Goal: Task Accomplishment & Management: Use online tool/utility

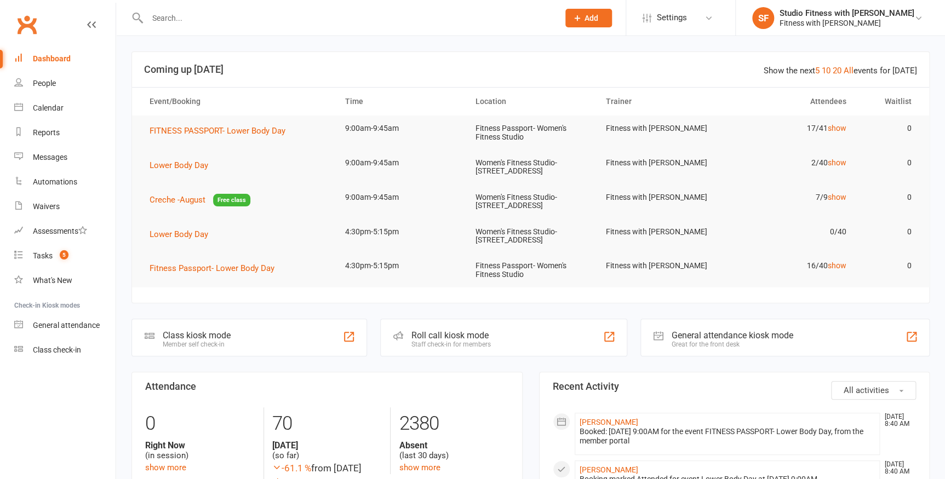
click at [215, 336] on div "Class kiosk mode" at bounding box center [197, 335] width 68 height 10
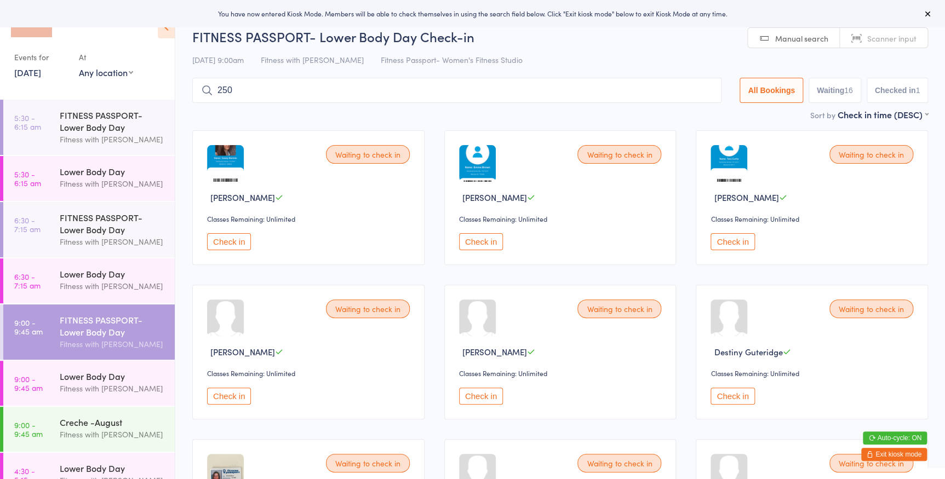
type input "2502"
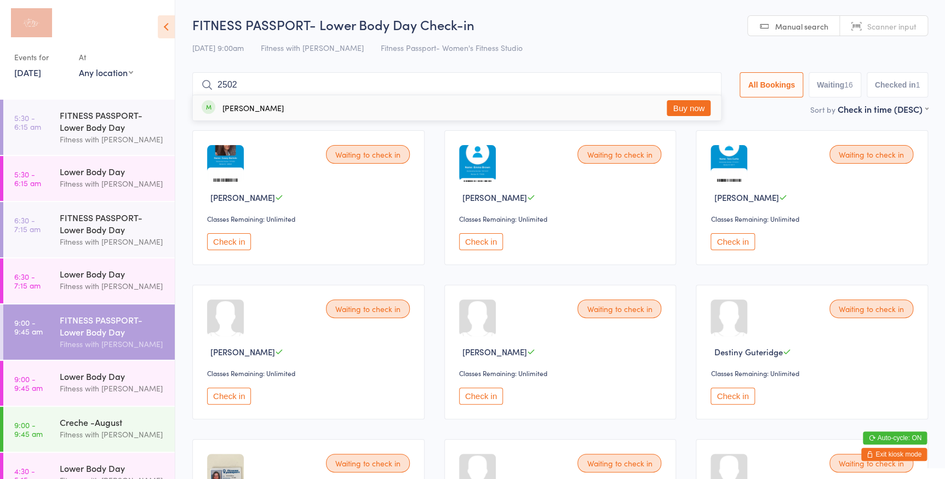
click at [703, 83] on input "2502" at bounding box center [456, 84] width 529 height 25
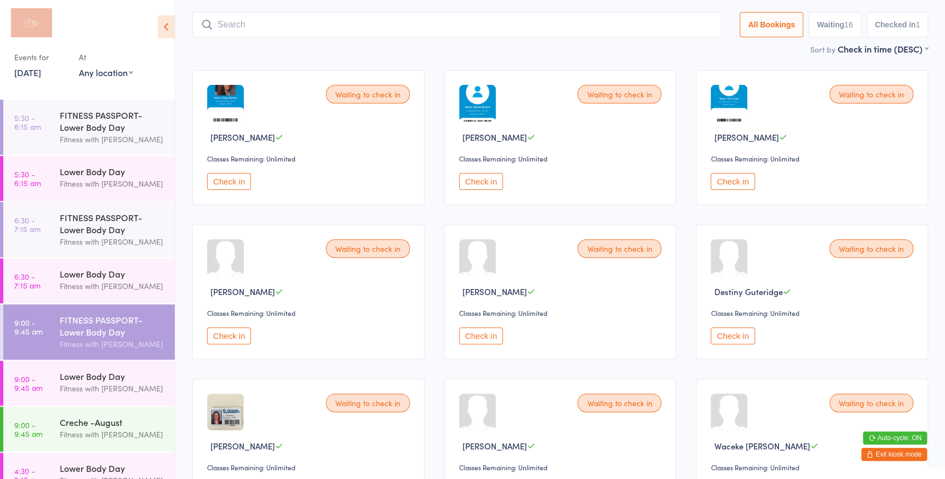
scroll to position [72, 0]
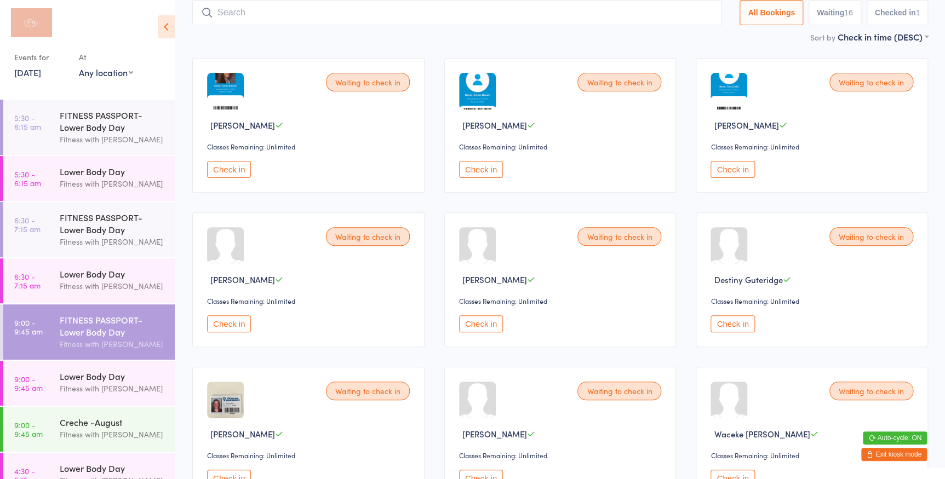
click at [128, 73] on select "Any location Women's Fitness Studio- [STREET_ADDRESS], [GEOGRAPHIC_DATA] Fitnes…" at bounding box center [106, 72] width 54 height 12
select select "0"
click at [79, 66] on select "Any location Women's Fitness Studio- [STREET_ADDRESS], [GEOGRAPHIC_DATA] Fitnes…" at bounding box center [106, 72] width 54 height 12
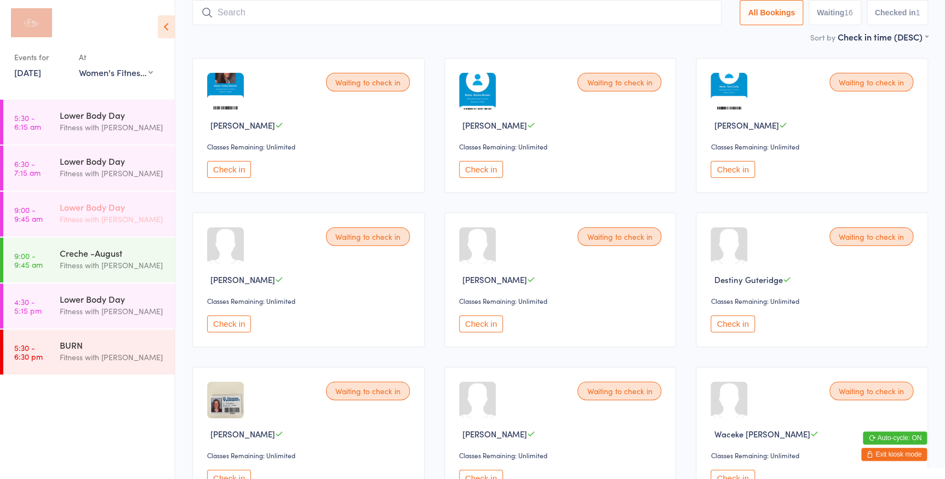
click at [77, 218] on div "Fitness with [PERSON_NAME]" at bounding box center [113, 219] width 106 height 13
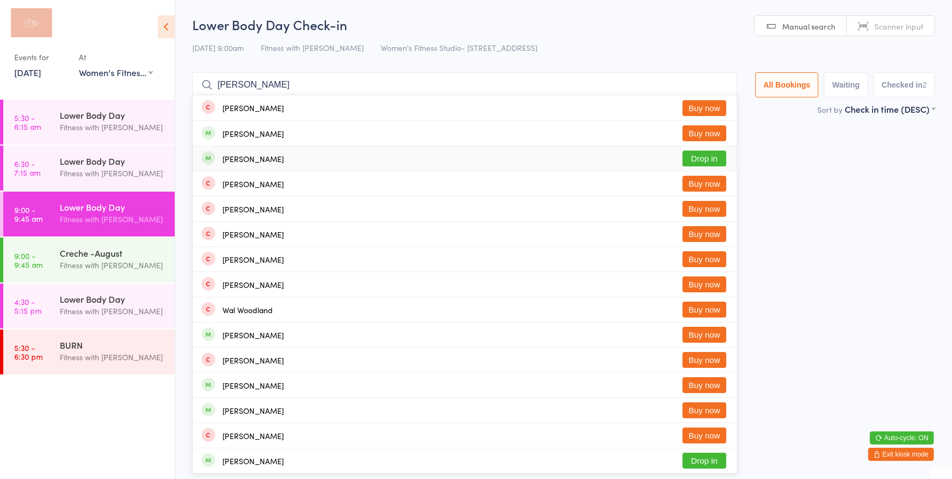
type input "[PERSON_NAME]"
click at [699, 157] on button "Drop in" at bounding box center [704, 159] width 44 height 16
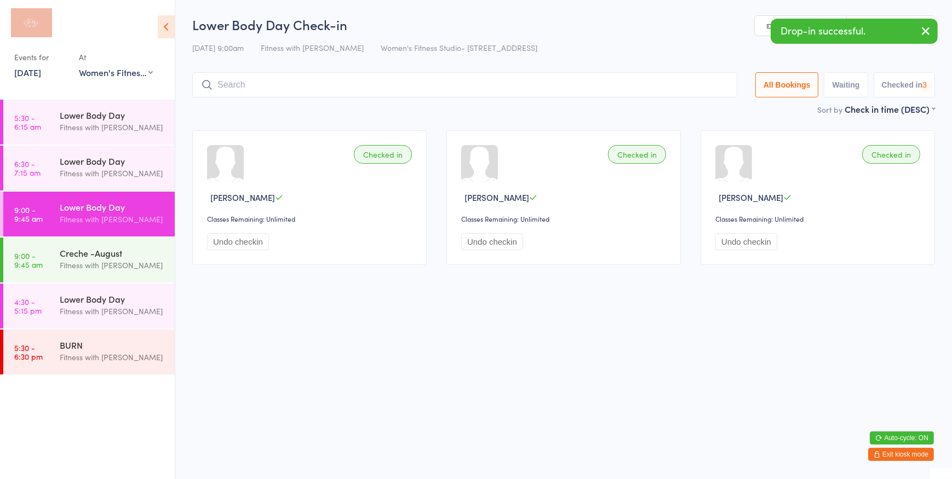
click at [763, 22] on link "Manual search" at bounding box center [801, 26] width 92 height 21
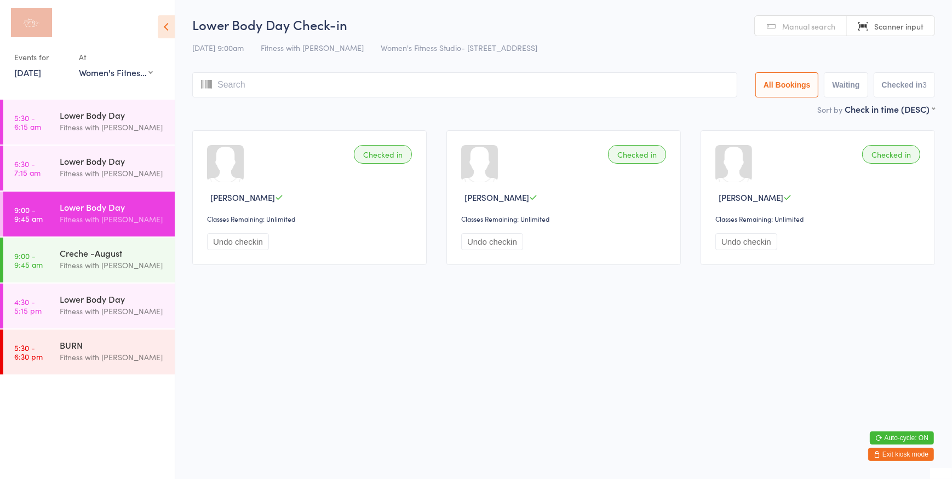
click at [774, 22] on link "Manual search" at bounding box center [801, 26] width 92 height 21
click at [878, 24] on span "Scanner input" at bounding box center [898, 26] width 49 height 11
click at [93, 260] on div "Fitness with [PERSON_NAME]" at bounding box center [113, 265] width 106 height 13
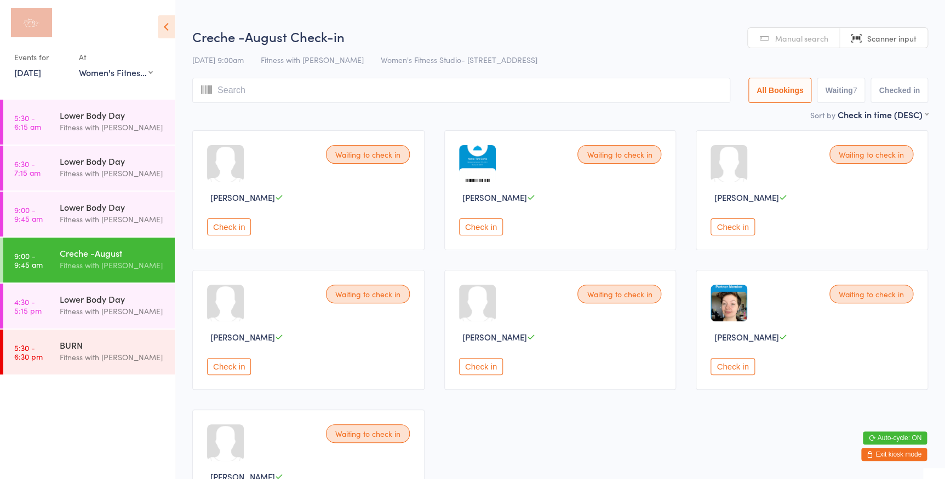
click at [245, 227] on button "Check in" at bounding box center [229, 227] width 44 height 17
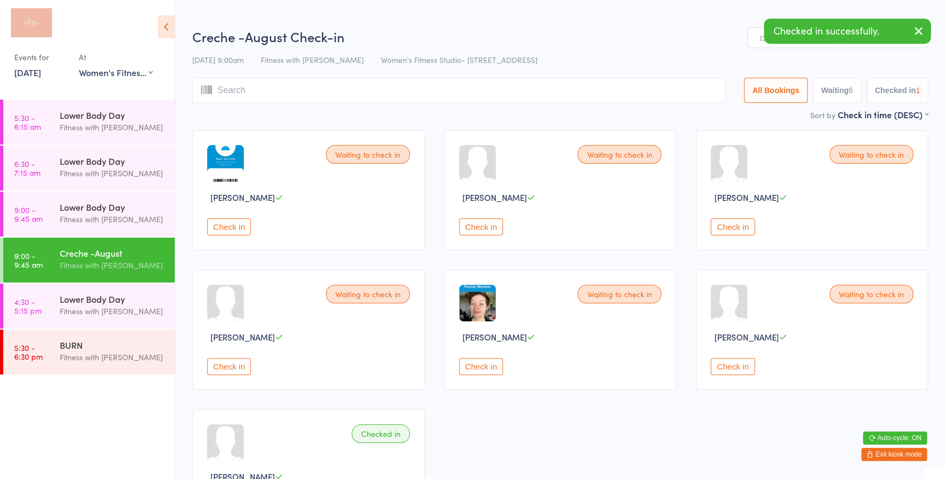
click at [469, 227] on button "Check in" at bounding box center [481, 227] width 44 height 17
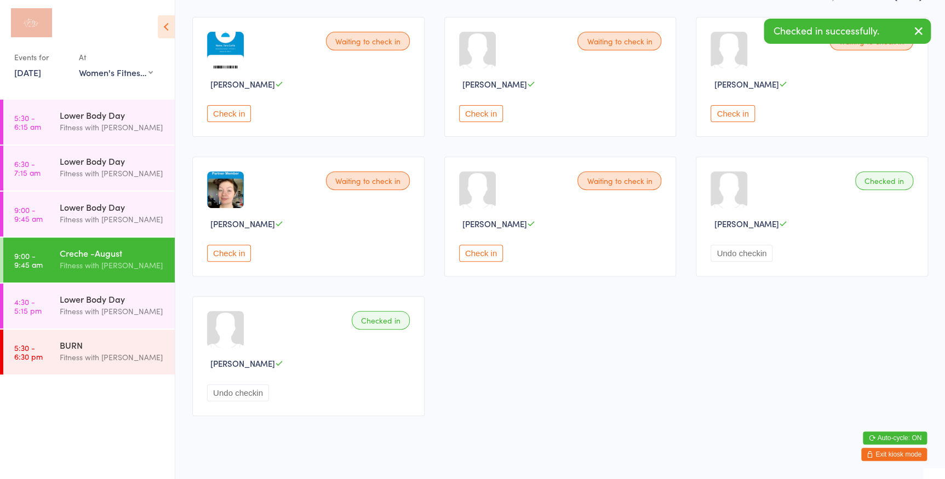
scroll to position [127, 0]
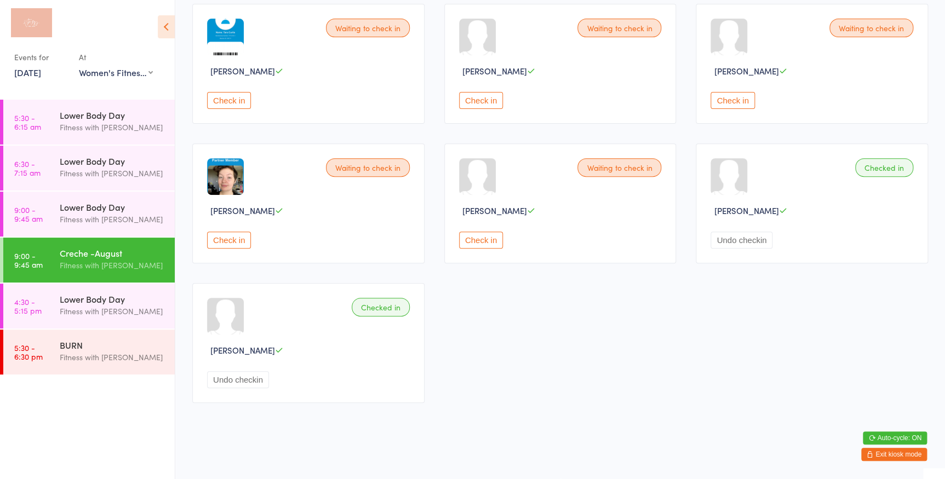
click at [733, 95] on button "Check in" at bounding box center [732, 100] width 44 height 17
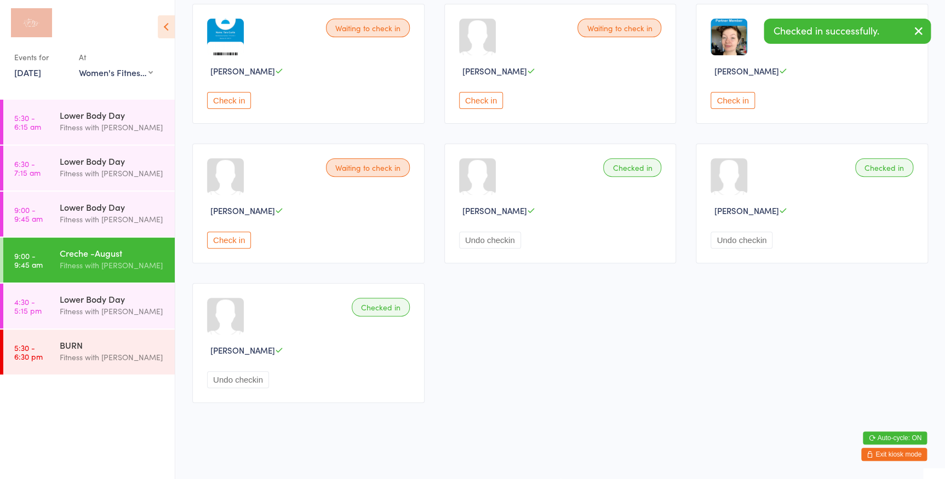
click at [727, 97] on button "Check in" at bounding box center [732, 100] width 44 height 17
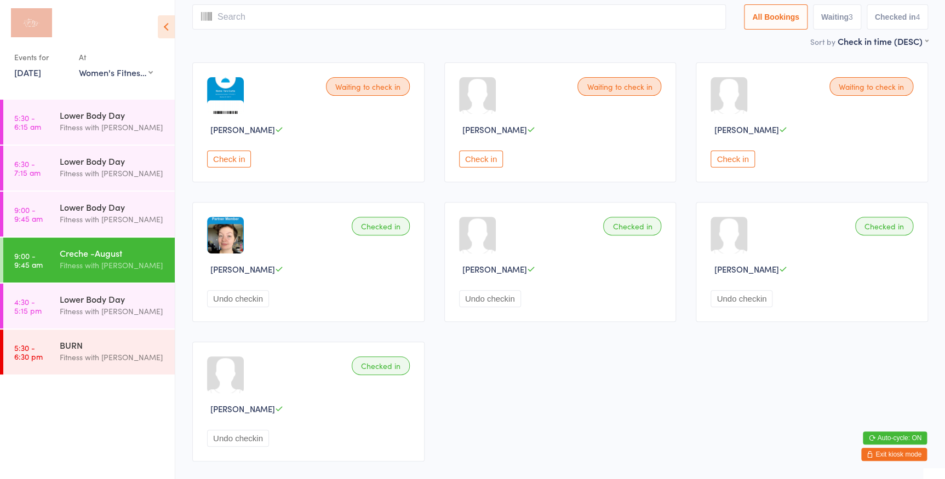
scroll to position [0, 0]
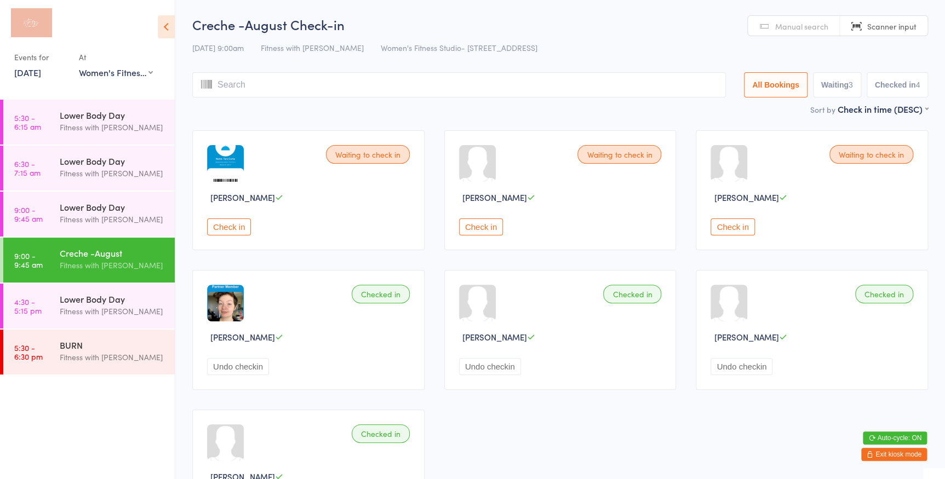
click at [231, 228] on button "Check in" at bounding box center [229, 227] width 44 height 17
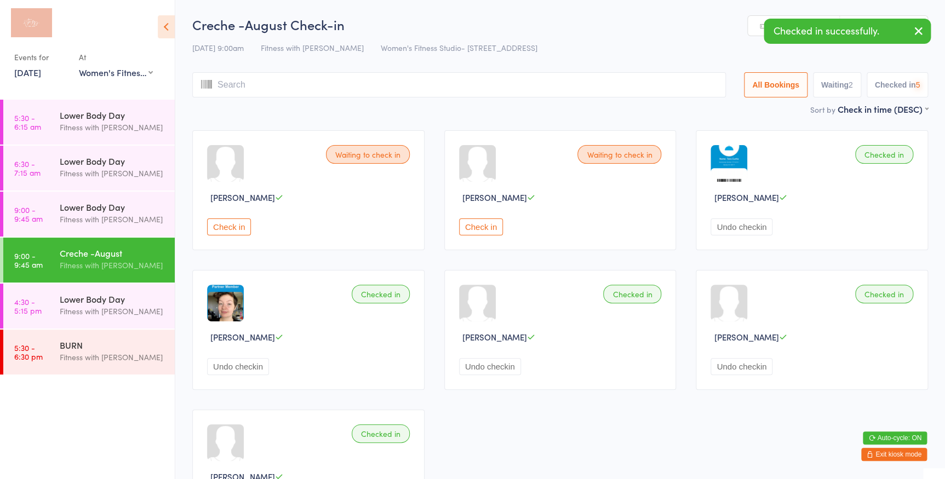
click at [757, 371] on button "Undo checkin" at bounding box center [741, 366] width 62 height 17
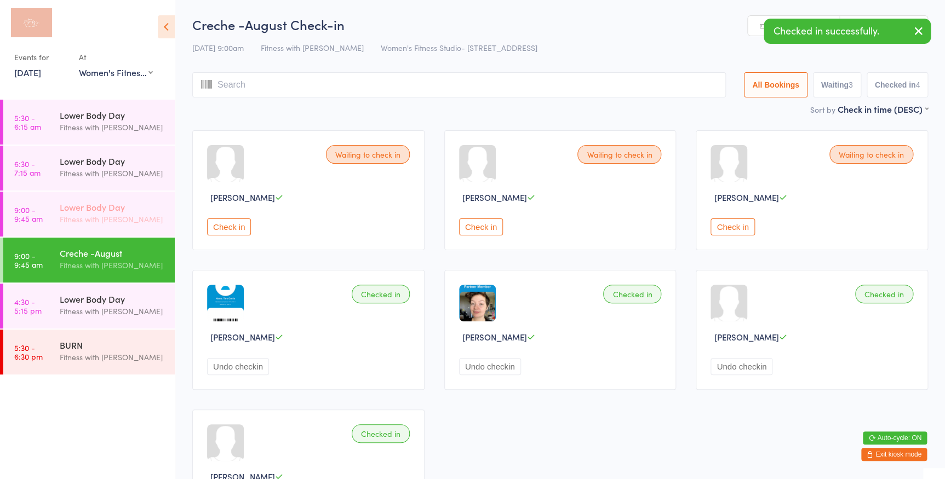
click at [135, 218] on div "Fitness with [PERSON_NAME]" at bounding box center [113, 219] width 106 height 13
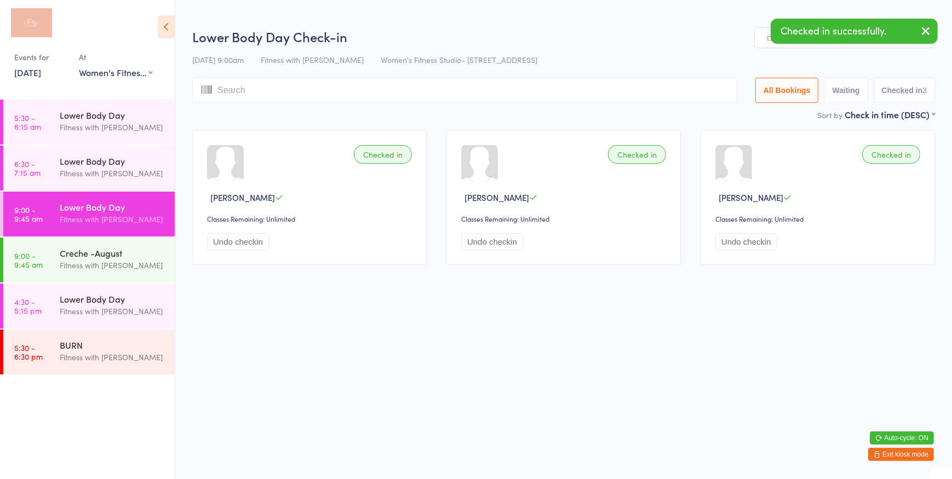
click at [767, 39] on link "Manual search" at bounding box center [801, 38] width 92 height 21
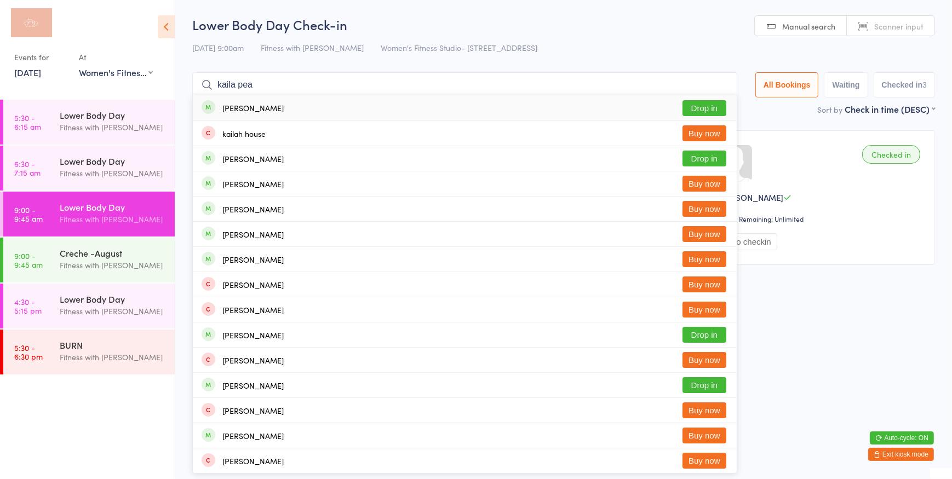
type input "kaila pea"
click at [690, 110] on button "Drop in" at bounding box center [704, 108] width 44 height 16
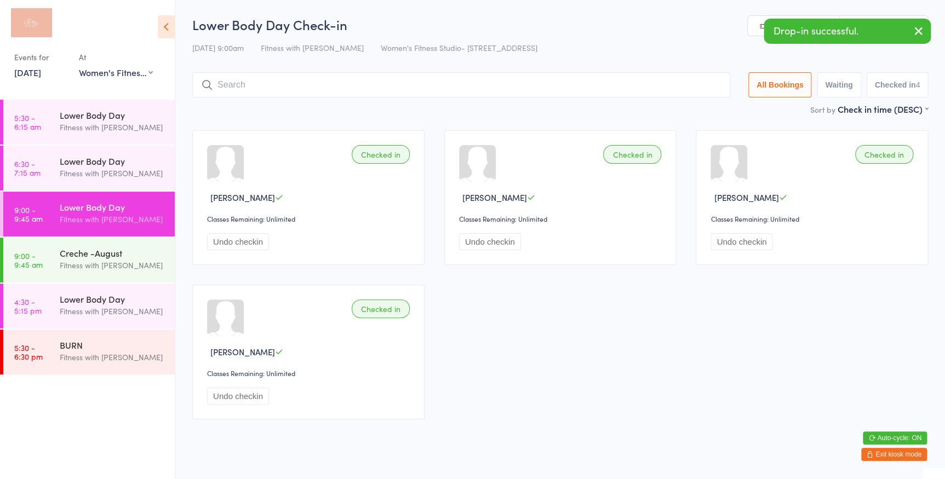
click at [755, 24] on link "Manual search" at bounding box center [794, 26] width 92 height 21
click at [226, 82] on input "search" at bounding box center [461, 84] width 538 height 25
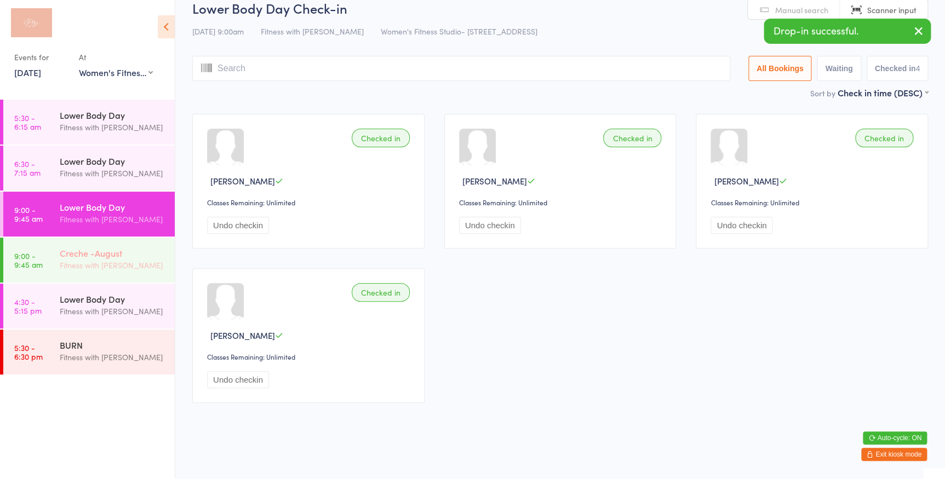
click at [71, 257] on div "Creche -August" at bounding box center [113, 253] width 106 height 12
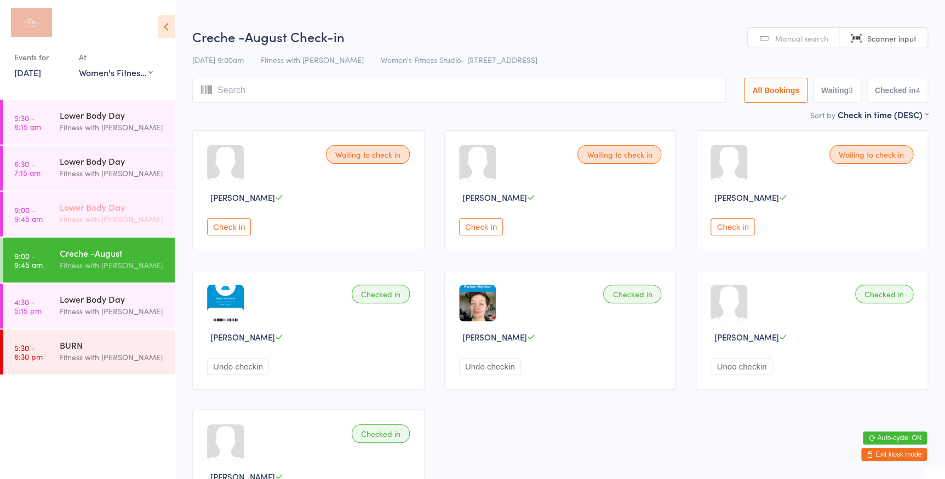
click at [68, 208] on div "Lower Body Day" at bounding box center [113, 207] width 106 height 12
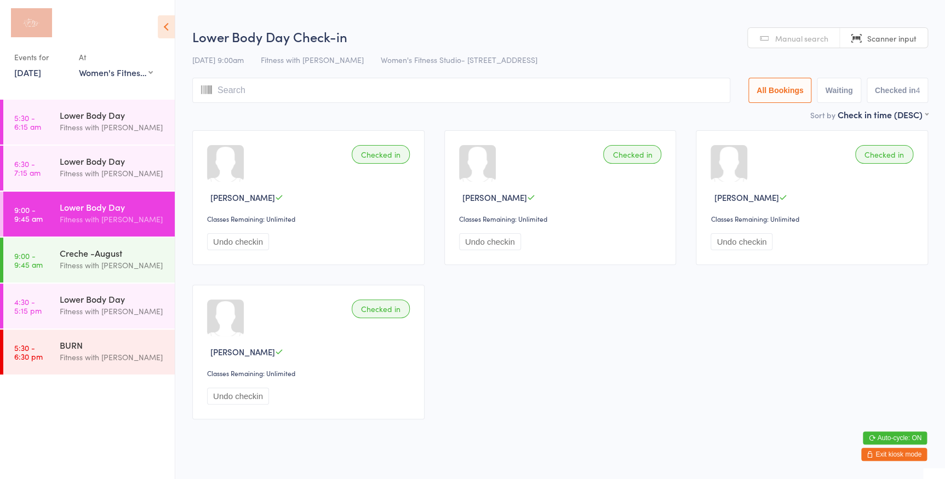
click at [530, 83] on input "search" at bounding box center [461, 90] width 538 height 25
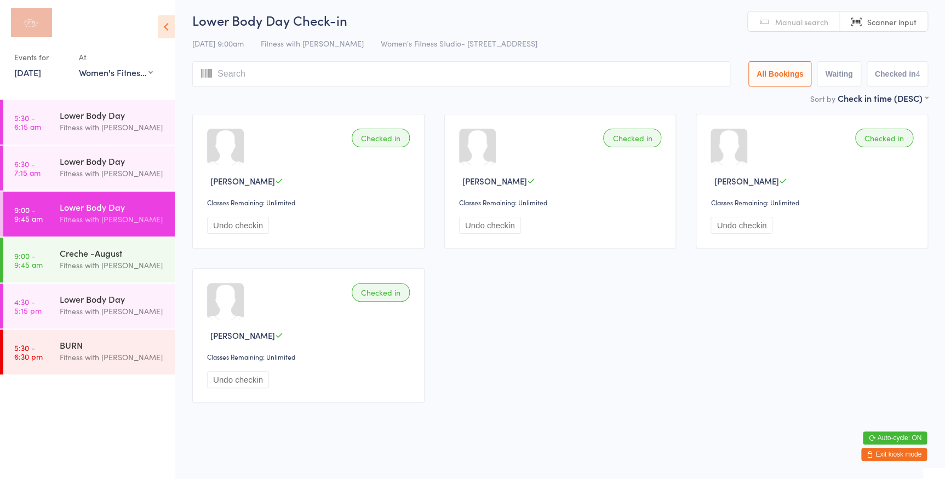
scroll to position [5, 0]
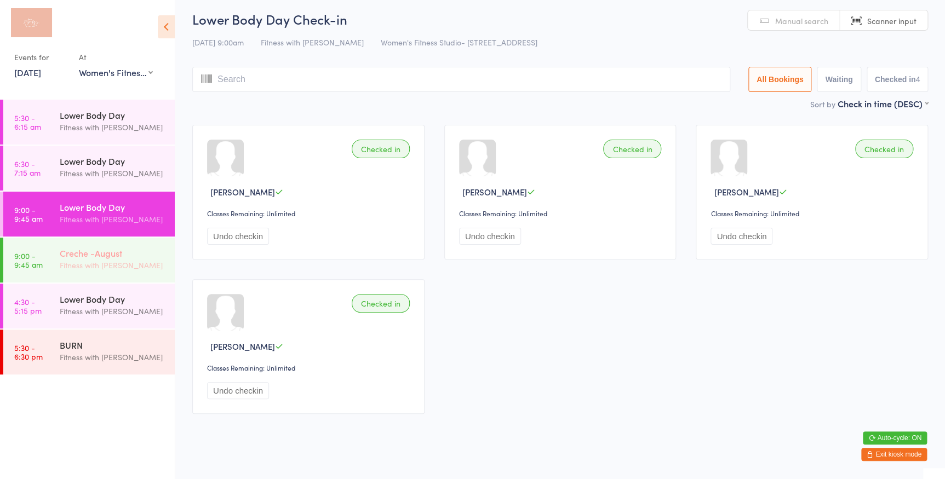
click at [73, 274] on div "Creche -August Fitness with [PERSON_NAME]" at bounding box center [117, 259] width 115 height 43
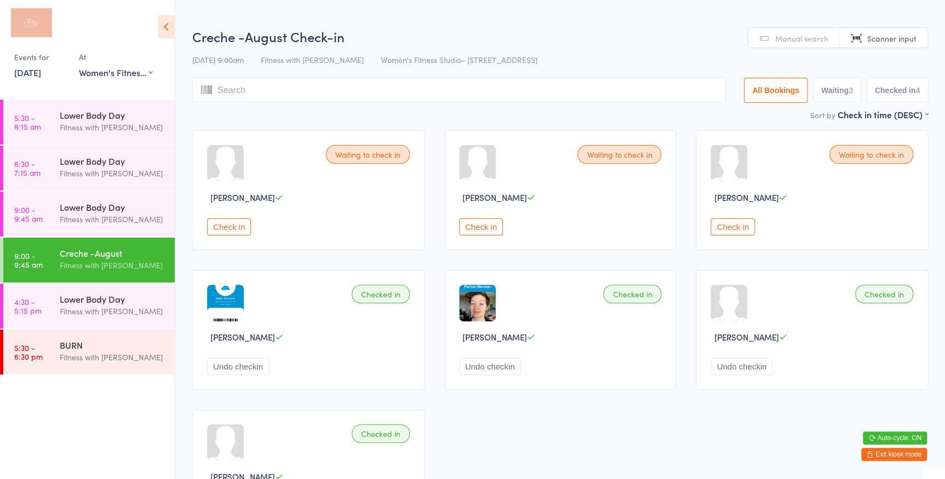
scroll to position [49, 0]
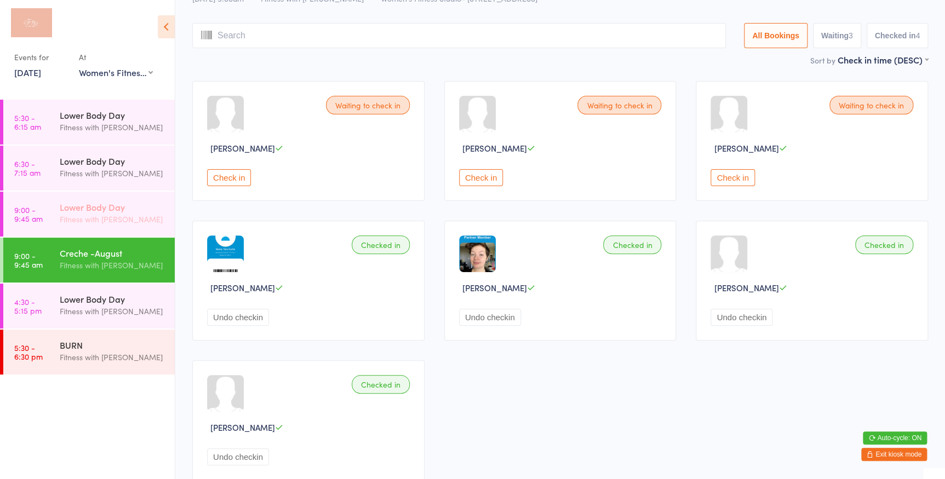
click at [149, 215] on div "Fitness with [PERSON_NAME]" at bounding box center [113, 219] width 106 height 13
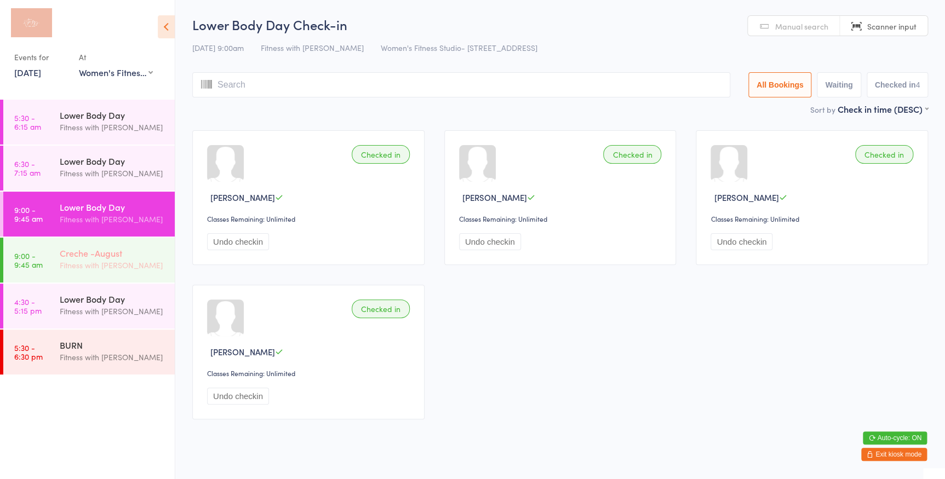
click at [148, 259] on div "Fitness with [PERSON_NAME]" at bounding box center [113, 265] width 106 height 13
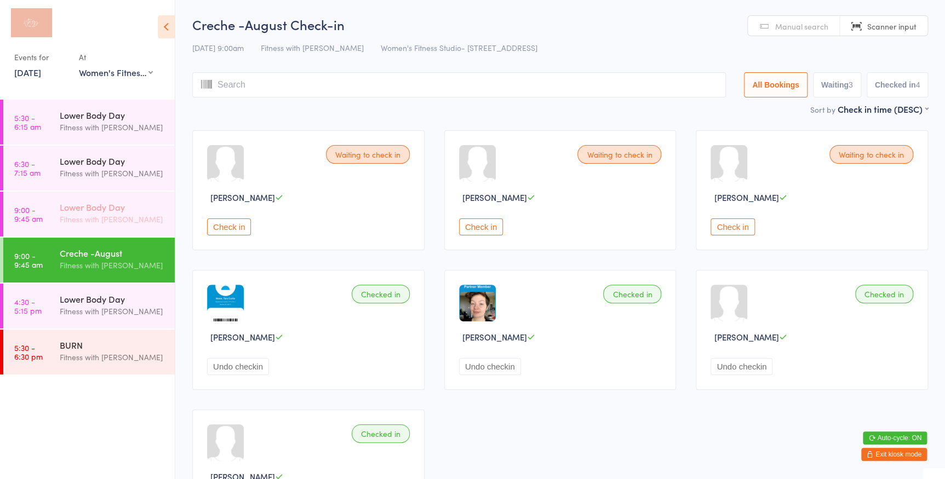
click at [135, 209] on div "Lower Body Day" at bounding box center [113, 207] width 106 height 12
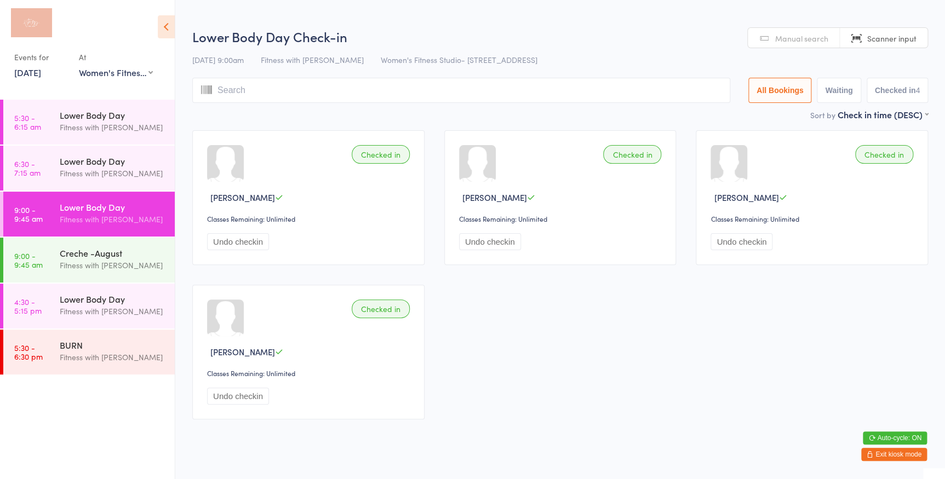
click at [227, 85] on input "search" at bounding box center [461, 90] width 538 height 25
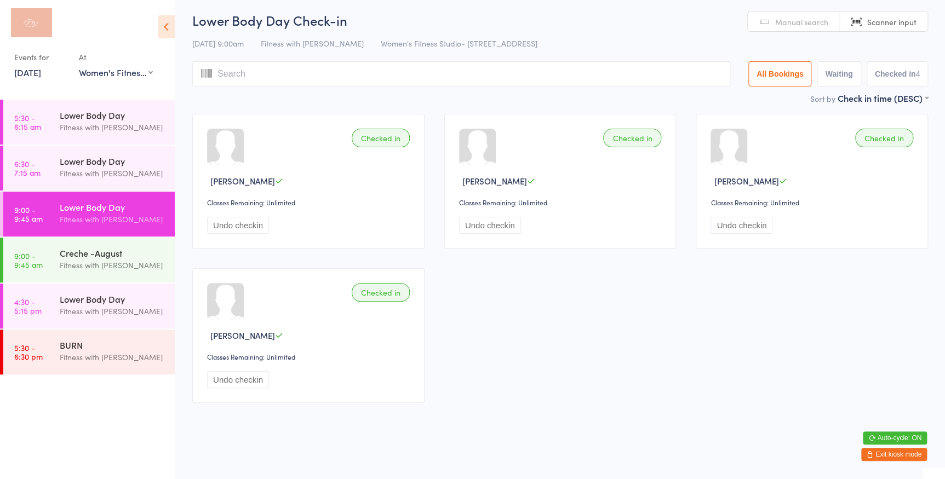
scroll to position [5, 0]
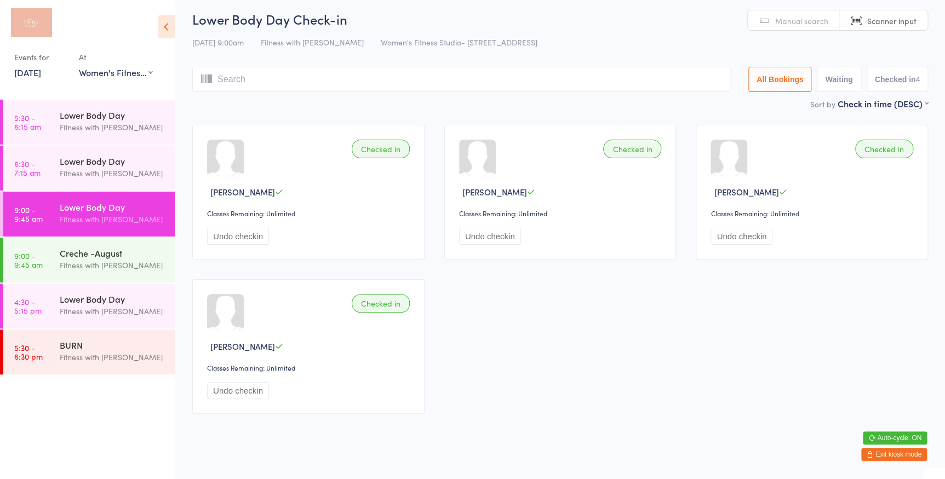
click at [789, 20] on span "Manual search" at bounding box center [801, 20] width 53 height 11
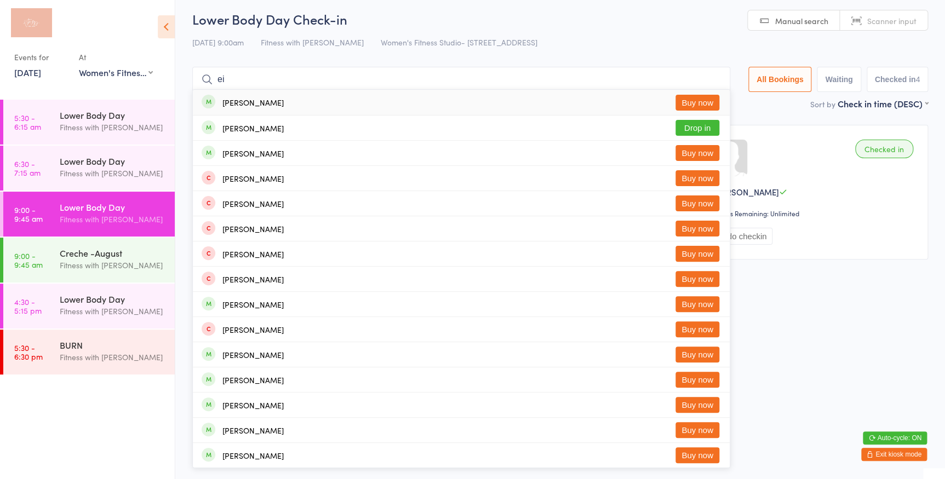
type input "e"
type input "[PERSON_NAME]"
click at [692, 129] on button "Drop in" at bounding box center [697, 128] width 44 height 16
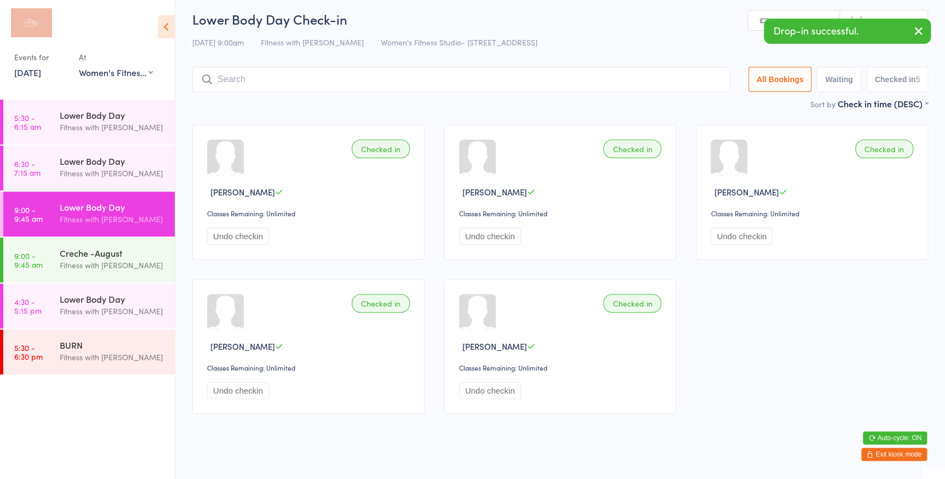
click at [762, 16] on link "Manual search" at bounding box center [794, 20] width 92 height 21
type input "1337"
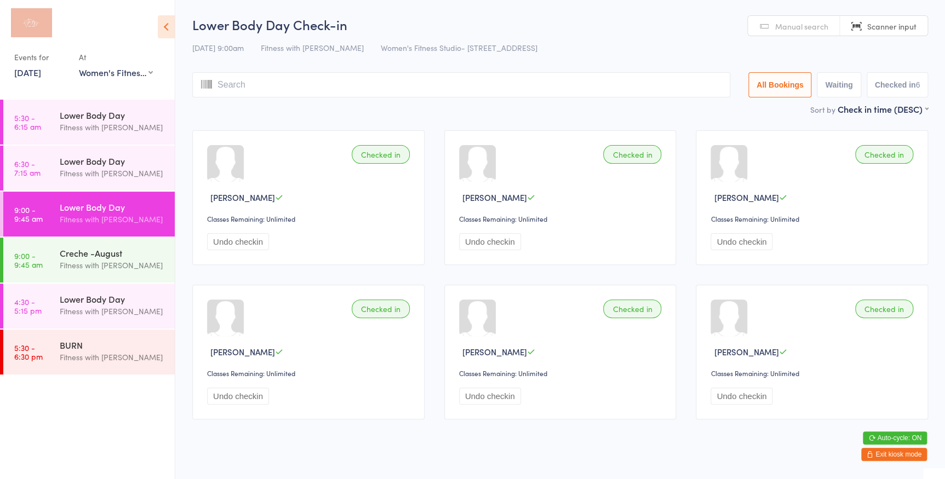
click at [883, 451] on button "Exit kiosk mode" at bounding box center [894, 454] width 66 height 13
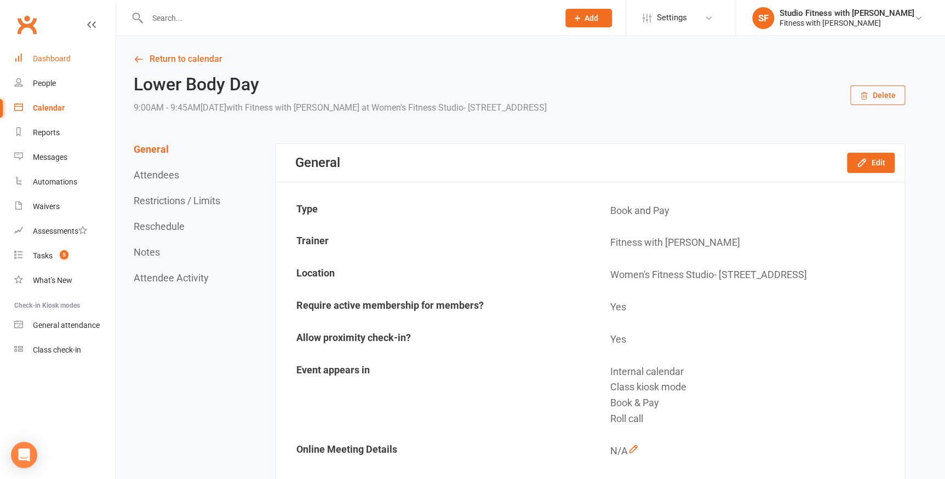
click at [62, 55] on div "Dashboard" at bounding box center [52, 58] width 38 height 9
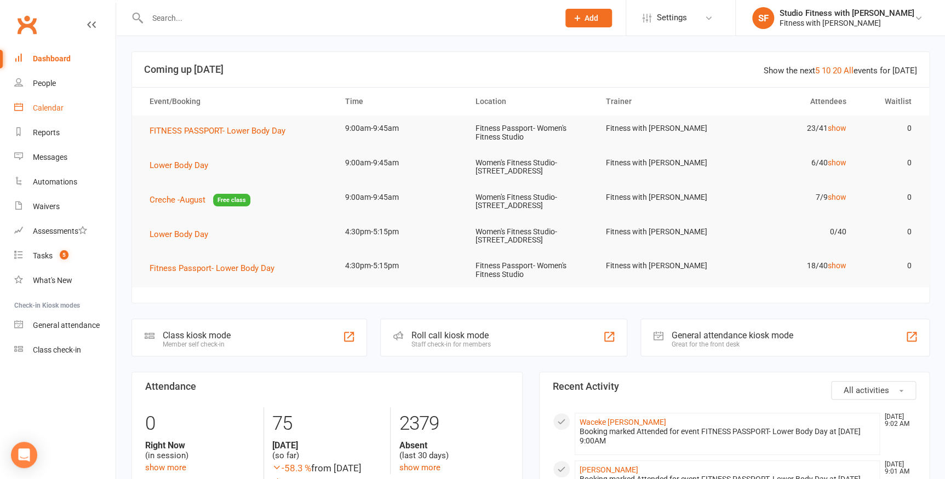
click at [55, 112] on div "Calendar" at bounding box center [48, 108] width 31 height 9
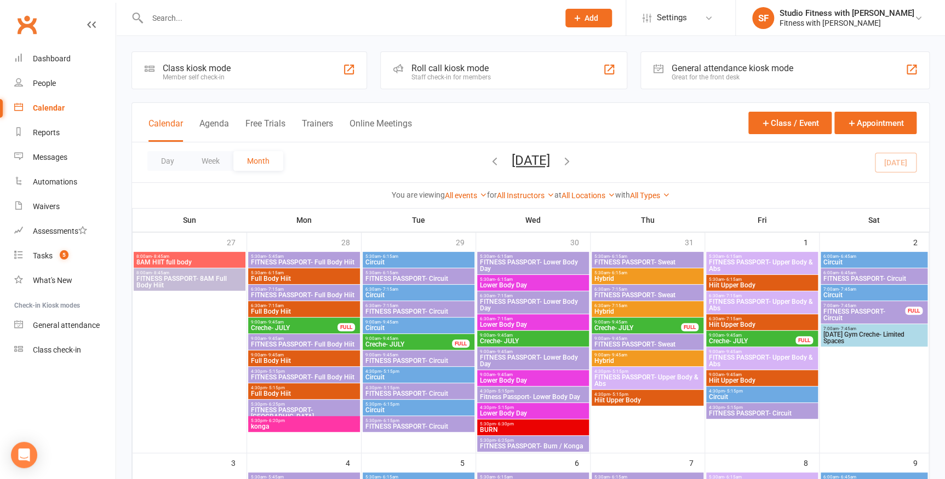
scroll to position [597, 0]
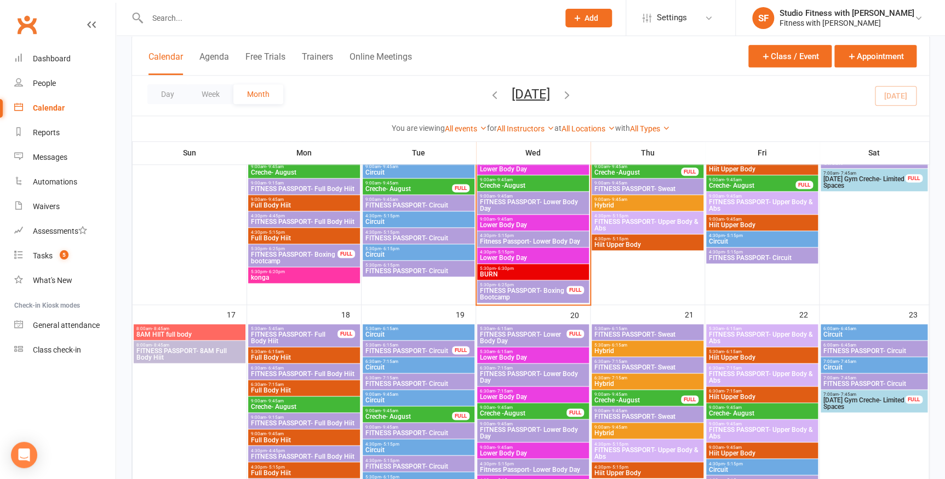
click at [170, 12] on input "text" at bounding box center [347, 17] width 407 height 15
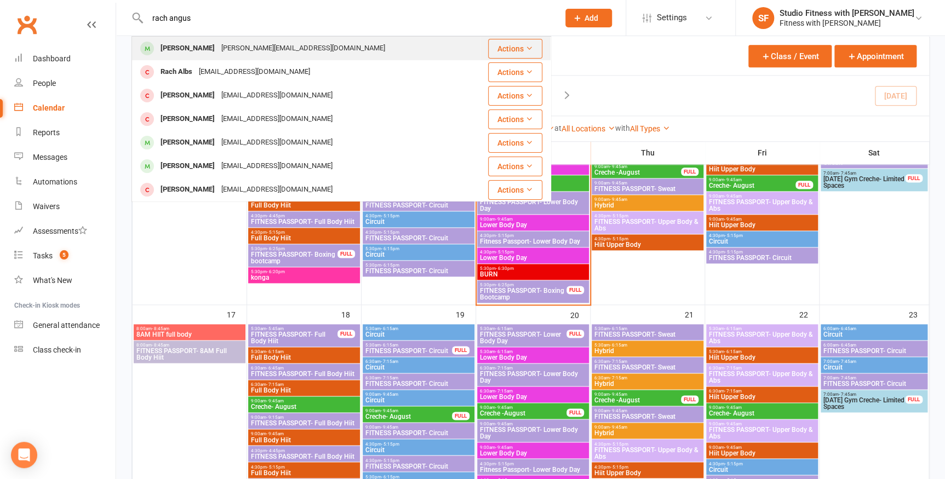
type input "rach angus"
click at [239, 54] on div "rachel_angus@icloud.com" at bounding box center [303, 49] width 170 height 16
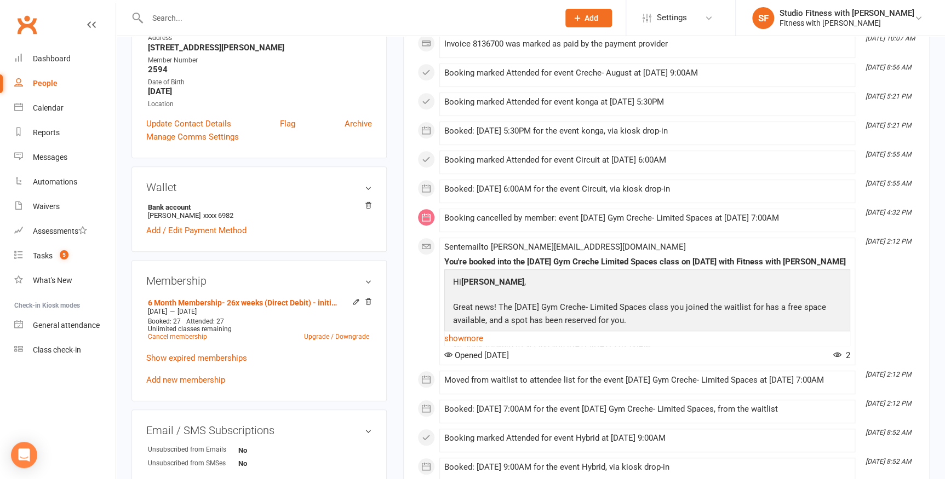
scroll to position [249, 0]
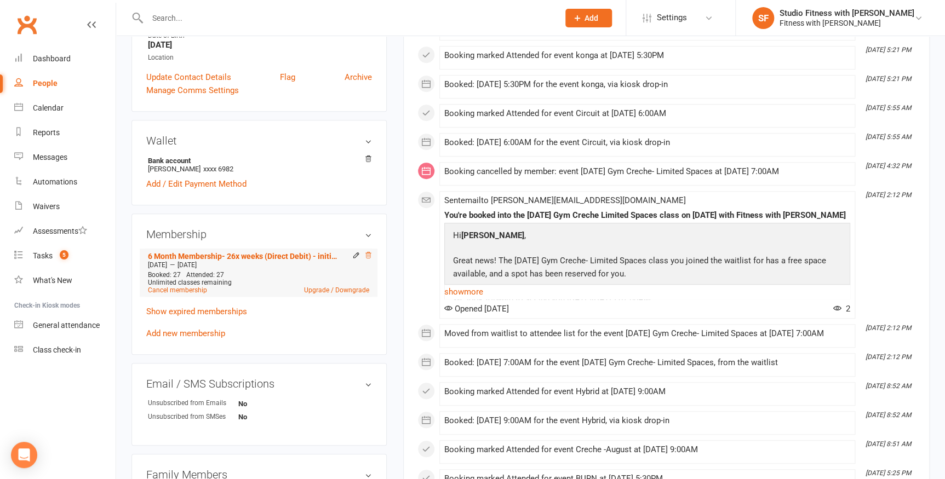
click at [365, 259] on icon at bounding box center [368, 255] width 8 height 8
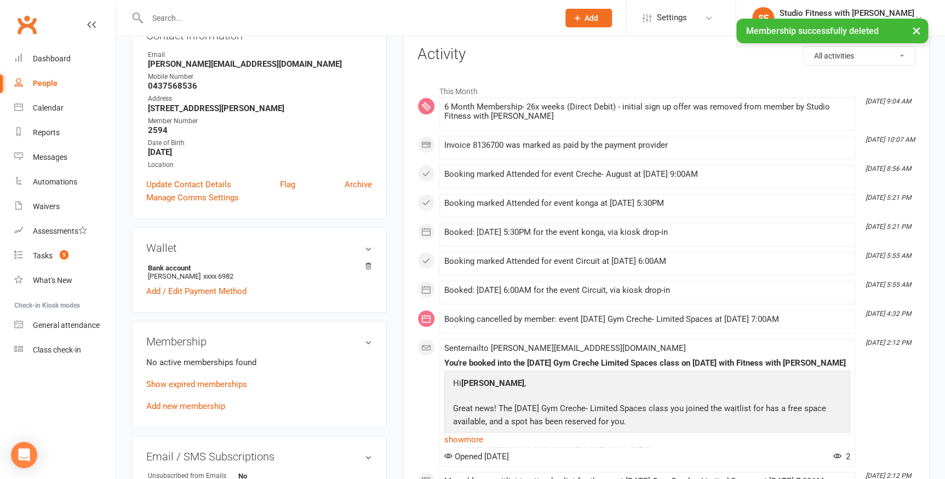
scroll to position [149, 0]
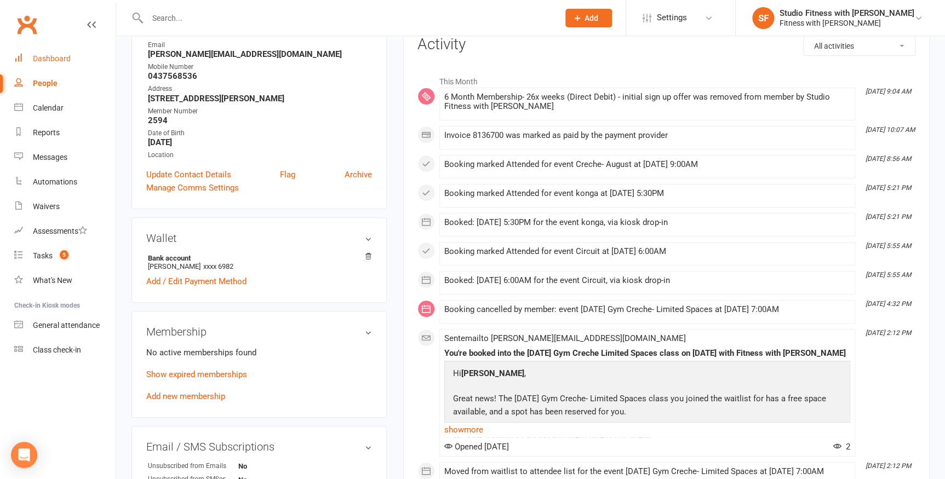
click at [31, 60] on link "Dashboard" at bounding box center [64, 59] width 101 height 25
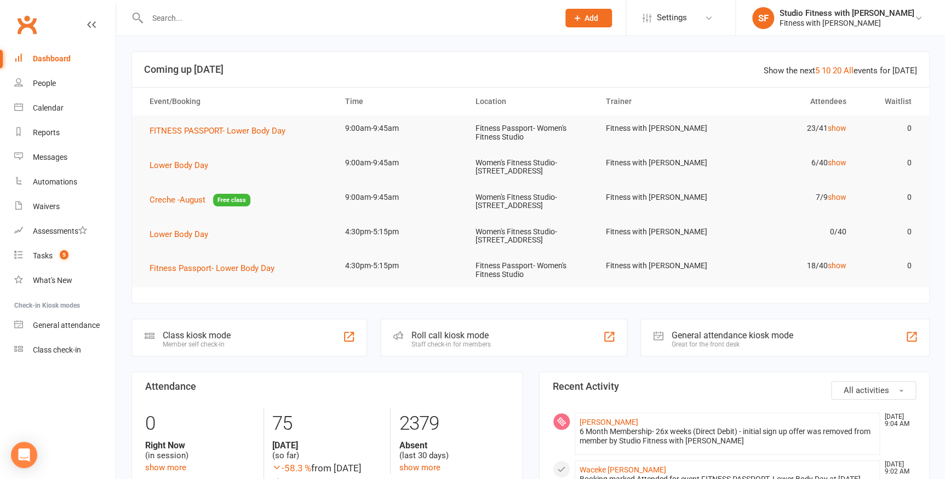
click at [187, 334] on div "Class kiosk mode" at bounding box center [197, 335] width 68 height 10
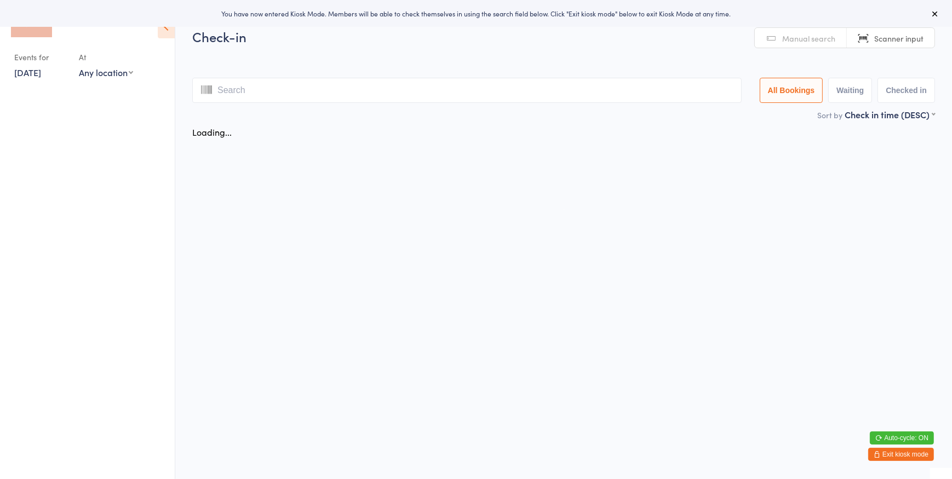
click at [113, 74] on select "Any location Women's Fitness Studio- [STREET_ADDRESS], [GEOGRAPHIC_DATA] Fitnes…" at bounding box center [106, 72] width 54 height 12
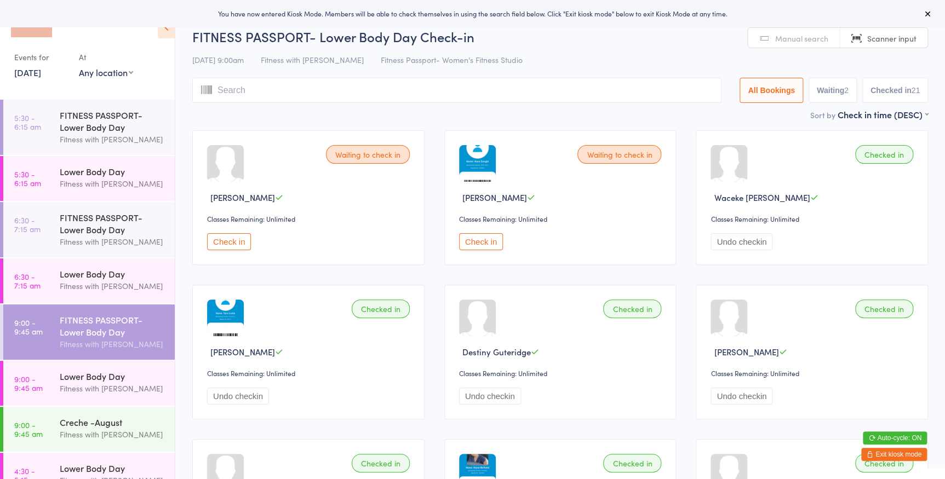
select select "0"
click at [79, 66] on select "Any location Women's Fitness Studio- 14 Madden Street, Aitkenvale Fitness Passp…" at bounding box center [106, 72] width 54 height 12
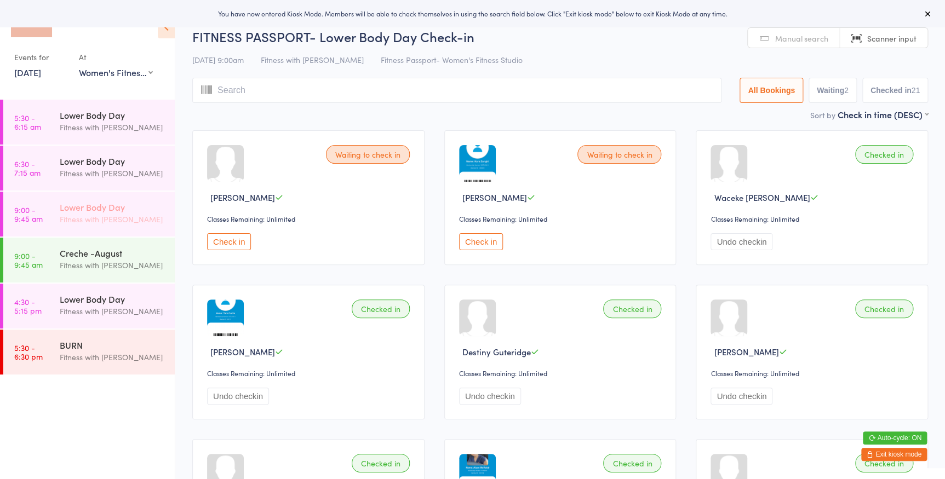
click at [102, 206] on div "Lower Body Day" at bounding box center [113, 207] width 106 height 12
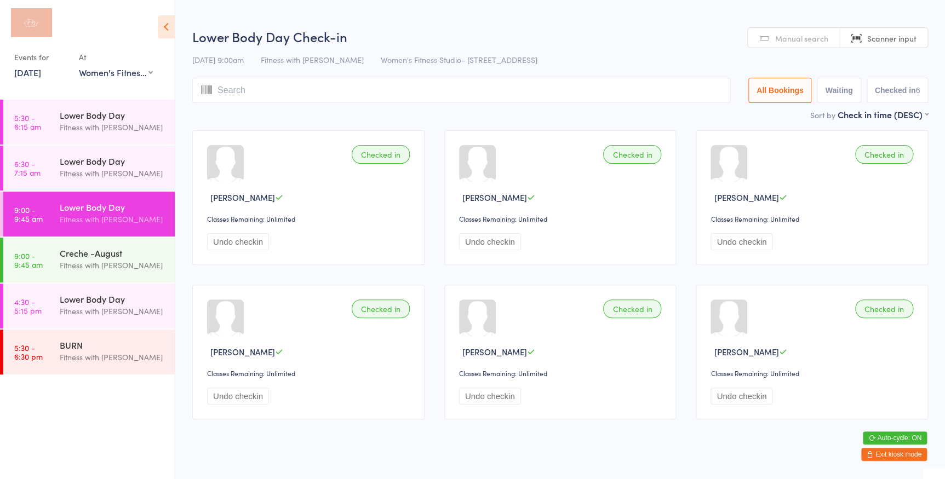
click at [797, 39] on span "Manual search" at bounding box center [801, 38] width 53 height 11
